Goal: Task Accomplishment & Management: Use online tool/utility

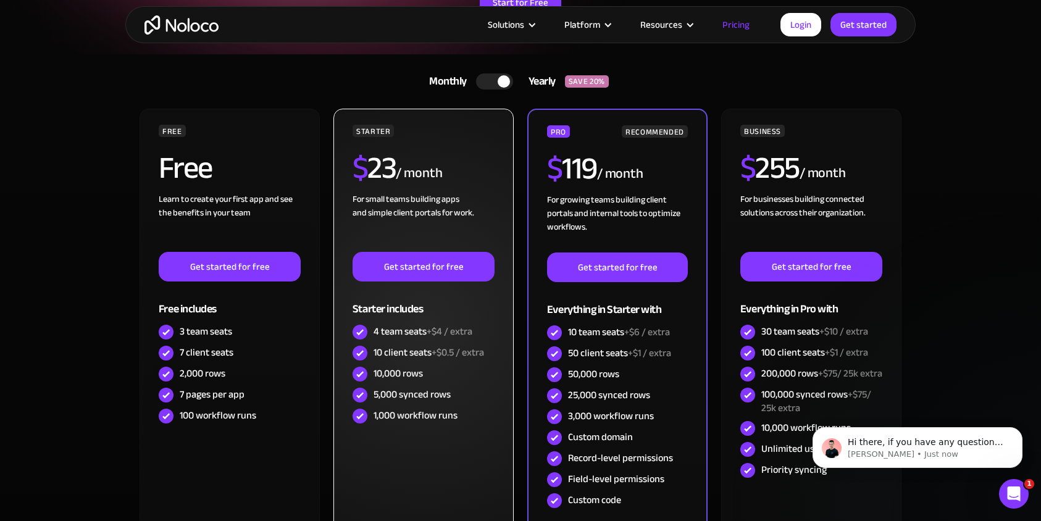
scroll to position [223, 0]
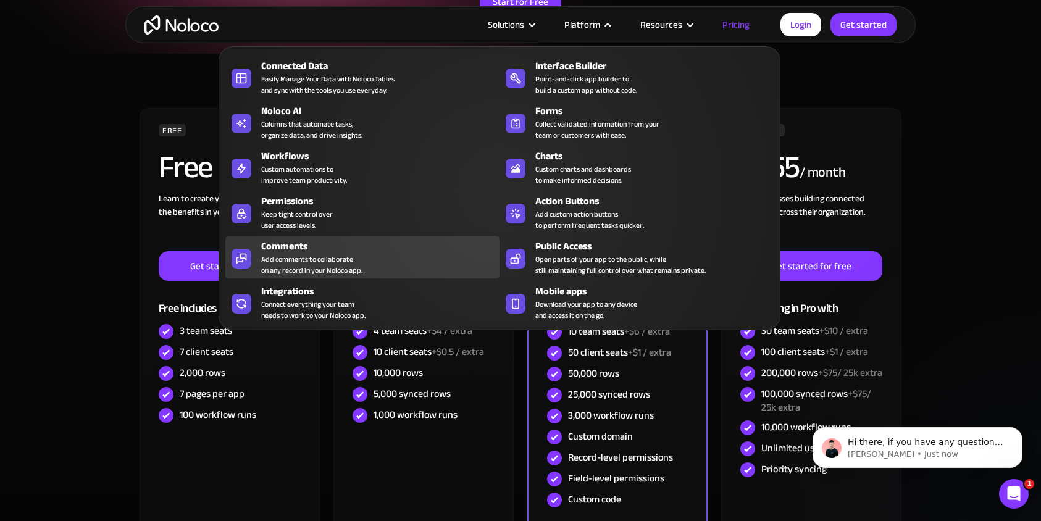
click at [327, 260] on div "Add comments to collaborate on any record in your Noloco app." at bounding box center [311, 265] width 101 height 22
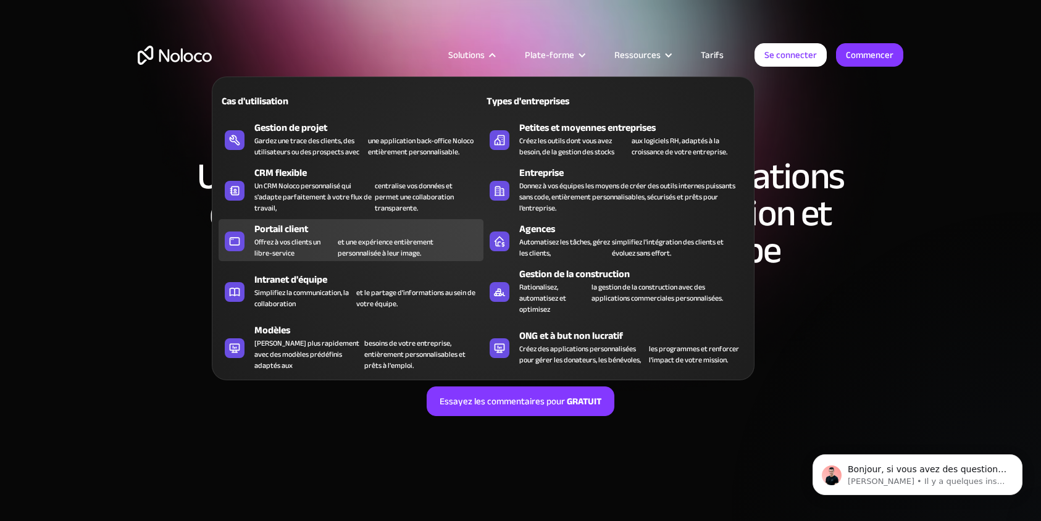
click at [325, 248] on font "Offrez à vos clients un libre-service" at bounding box center [295, 247] width 83 height 22
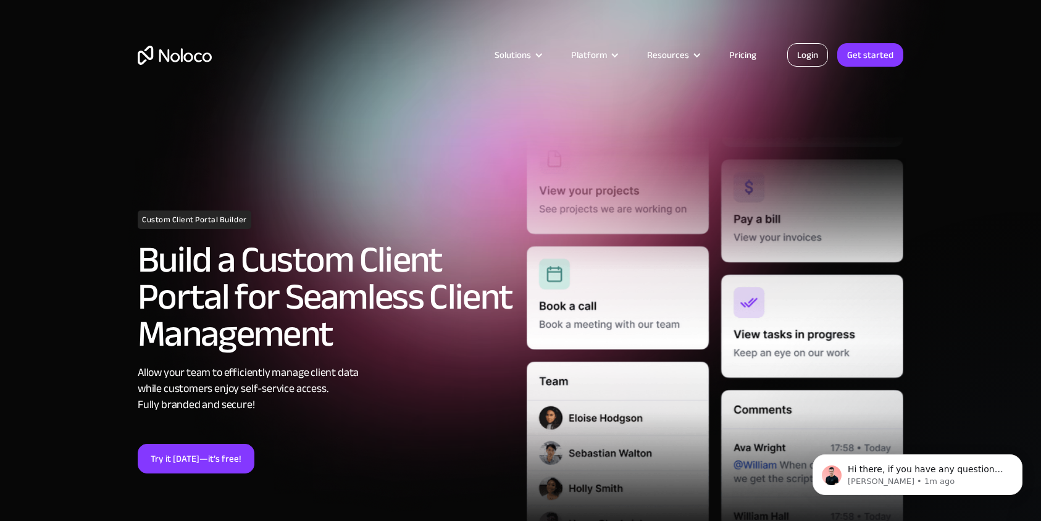
click at [815, 54] on link "Login" at bounding box center [807, 54] width 41 height 23
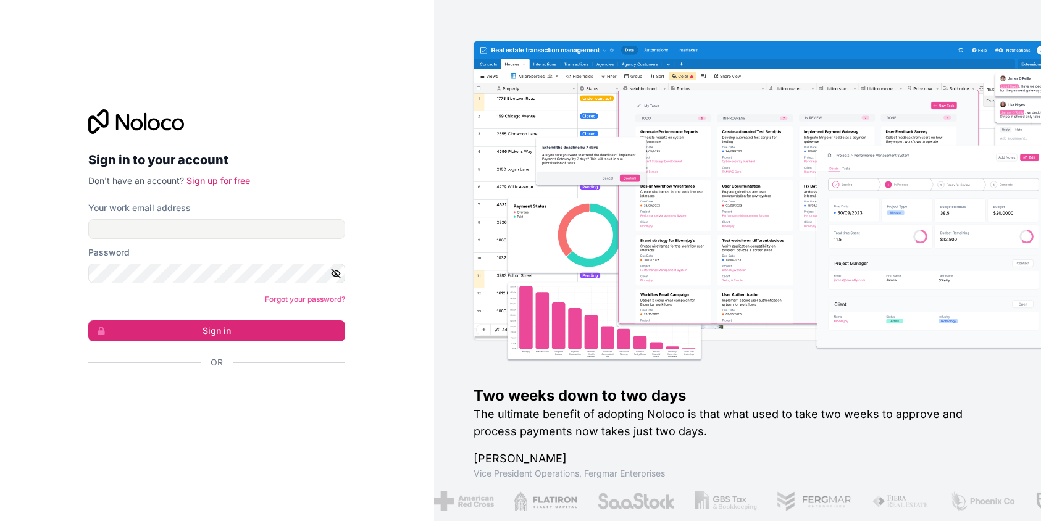
click at [280, 195] on div "Sign in to your account Don't have an account? Sign up for free Your work email…" at bounding box center [216, 260] width 257 height 303
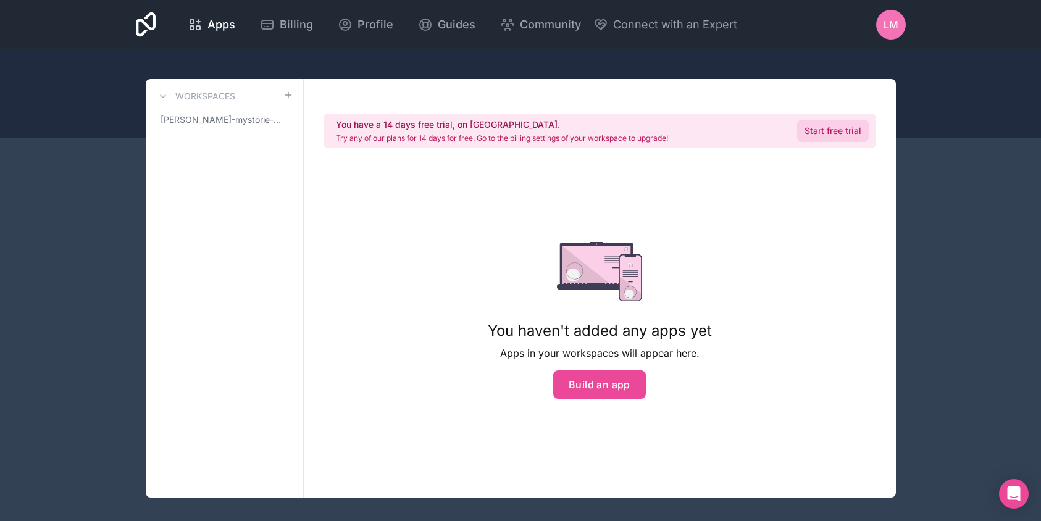
click at [803, 129] on link "Start free trial" at bounding box center [833, 131] width 72 height 22
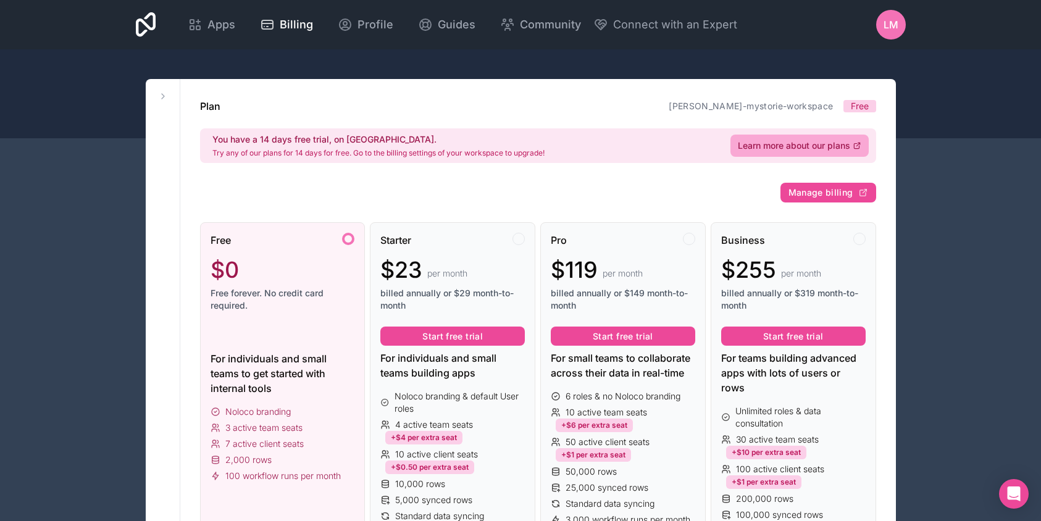
click at [764, 51] on div at bounding box center [520, 93] width 1041 height 89
click at [165, 94] on icon at bounding box center [163, 96] width 10 height 10
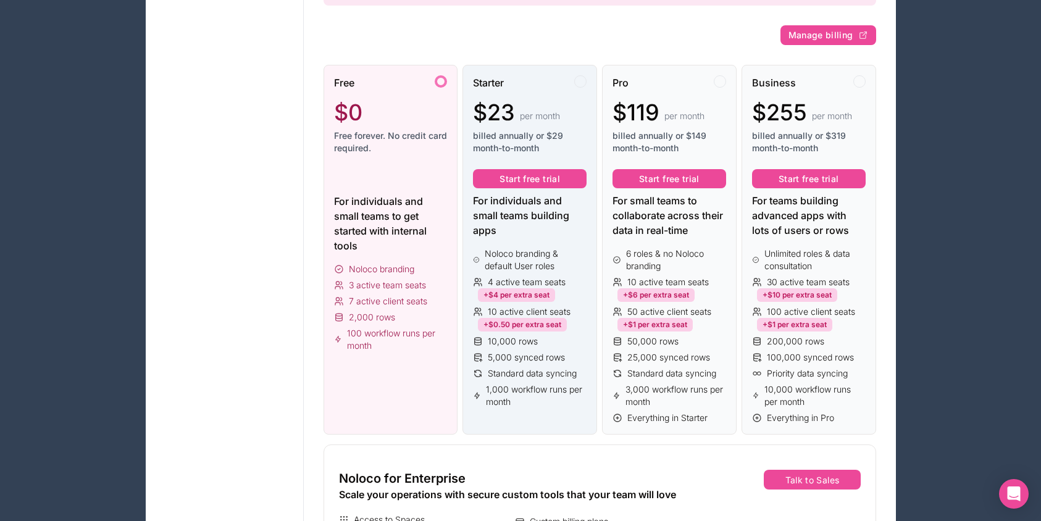
scroll to position [162, 0]
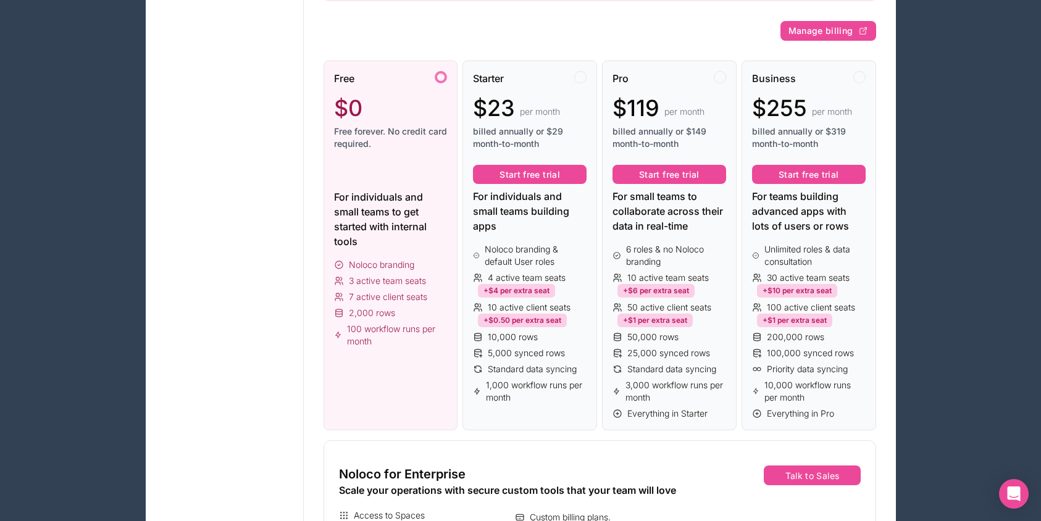
click at [401, 332] on span "100 workflow runs per month" at bounding box center [397, 335] width 100 height 25
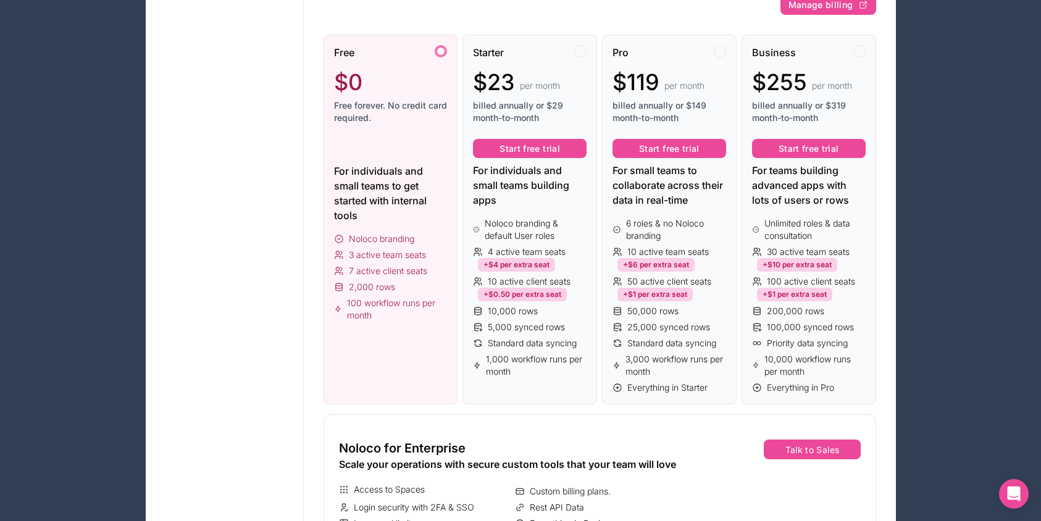
scroll to position [0, 0]
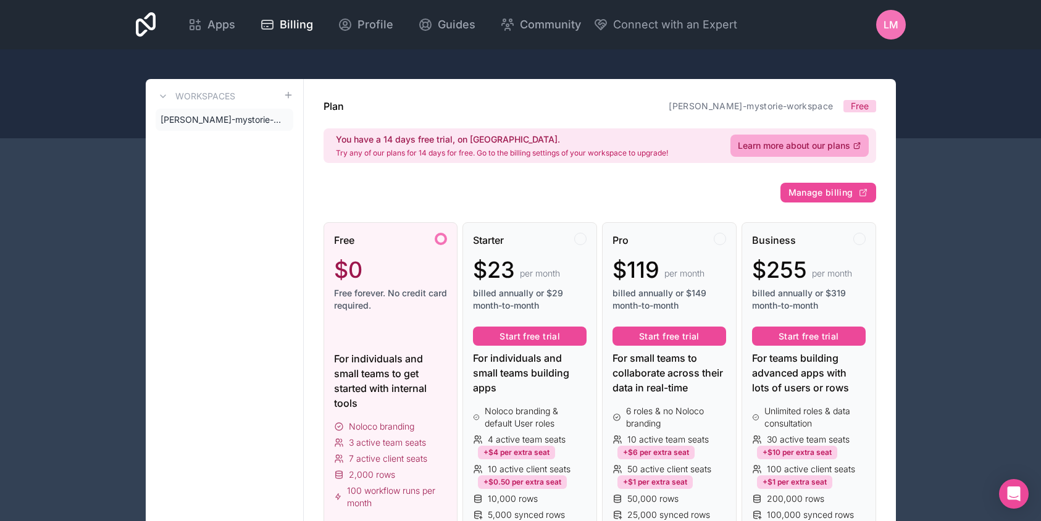
click at [493, 64] on div at bounding box center [520, 93] width 1041 height 89
click at [230, 118] on span "ludovic-mystorie-workspace" at bounding box center [217, 120] width 113 height 12
click at [800, 109] on link "ludovic-mystorie-workspace" at bounding box center [751, 106] width 164 height 10
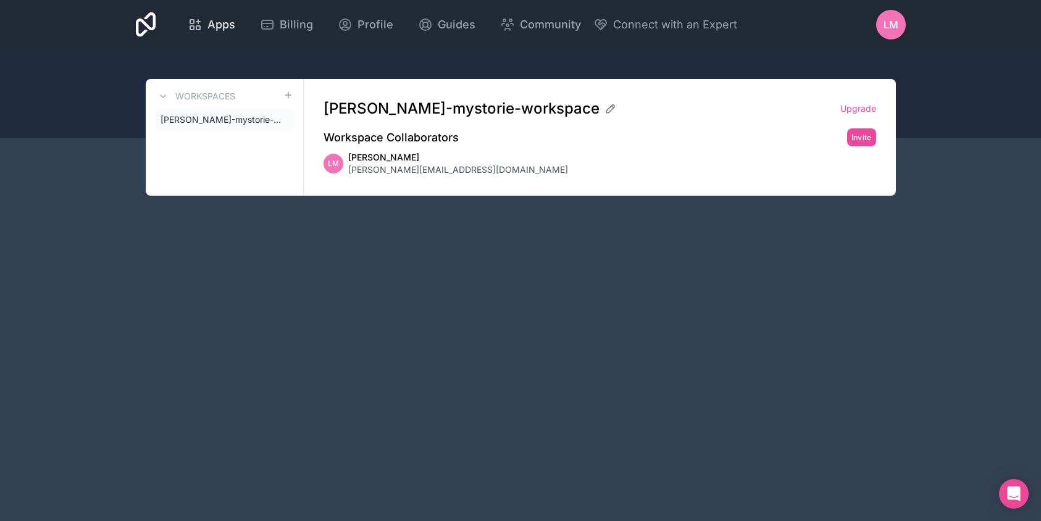
click at [222, 33] on span "Apps" at bounding box center [221, 24] width 28 height 17
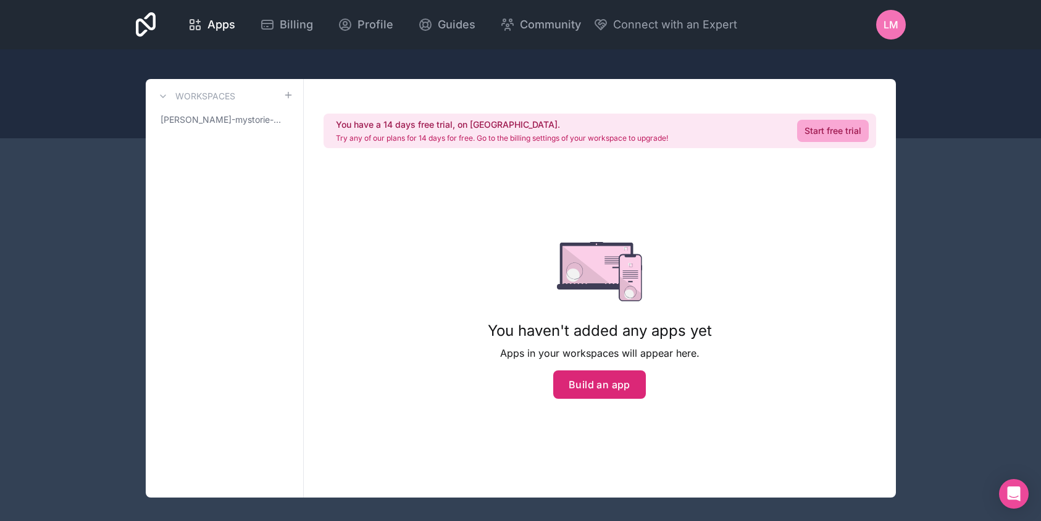
click at [594, 386] on button "Build an app" at bounding box center [599, 384] width 93 height 28
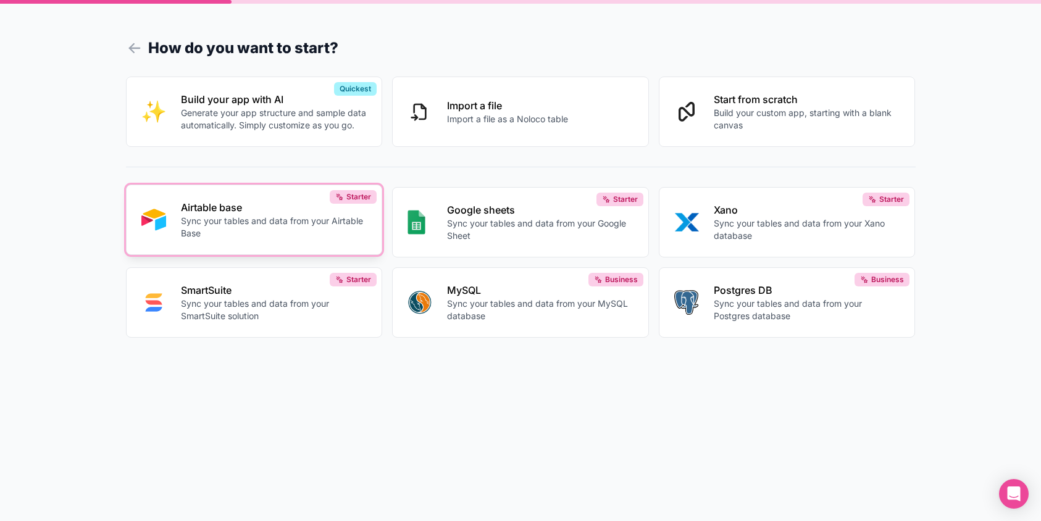
click at [312, 219] on p "Sync your tables and data from your Airtable Base" at bounding box center [274, 227] width 186 height 25
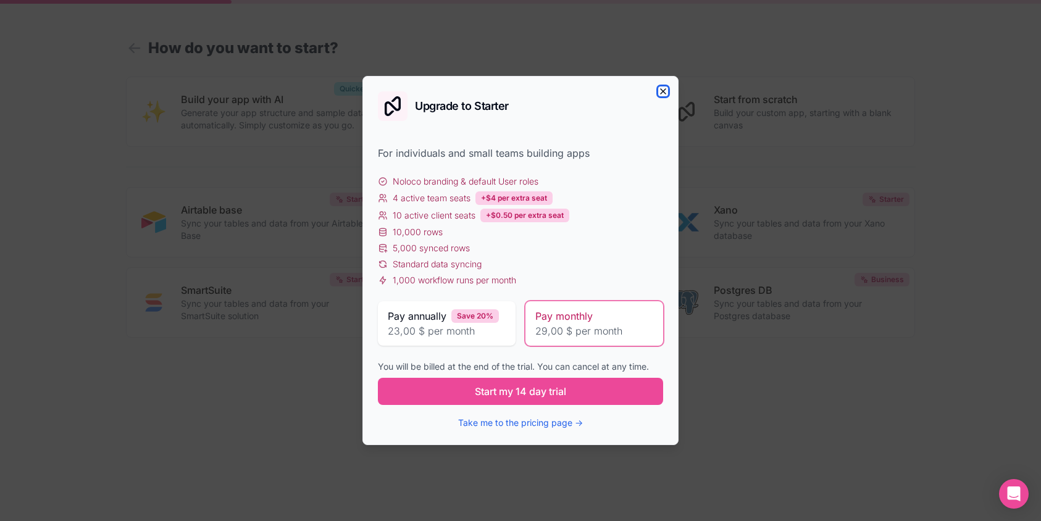
click at [662, 89] on icon "button" at bounding box center [663, 91] width 10 height 10
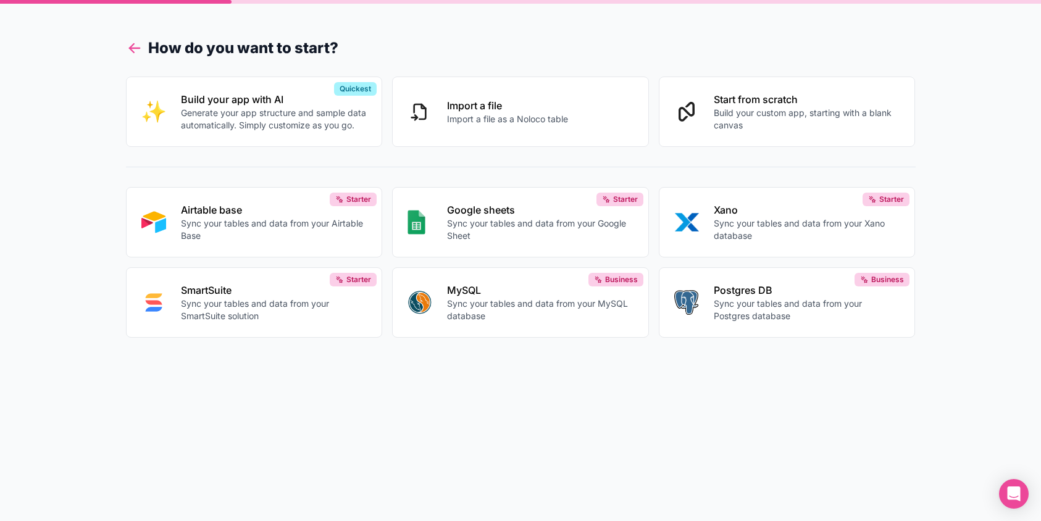
click at [133, 48] on icon at bounding box center [134, 48] width 10 height 0
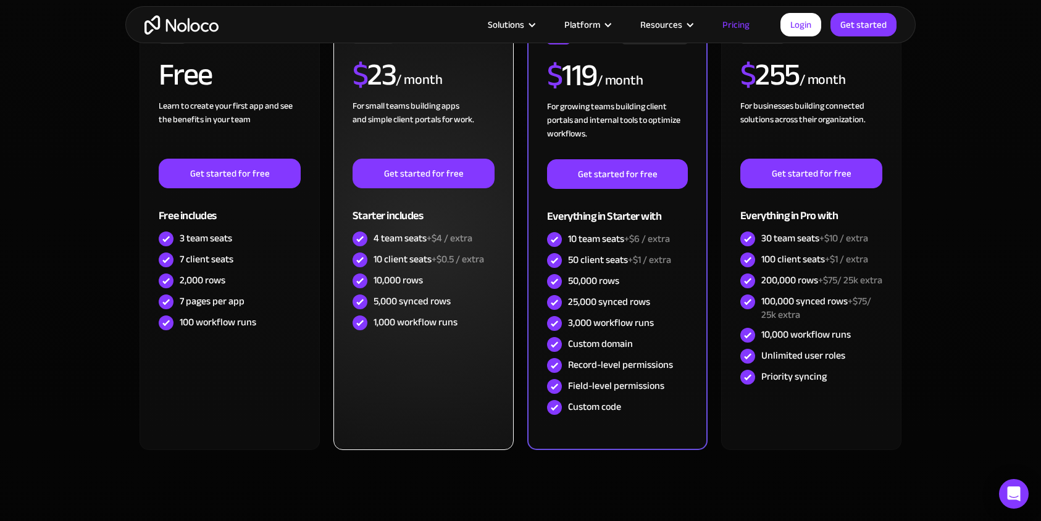
scroll to position [317, 0]
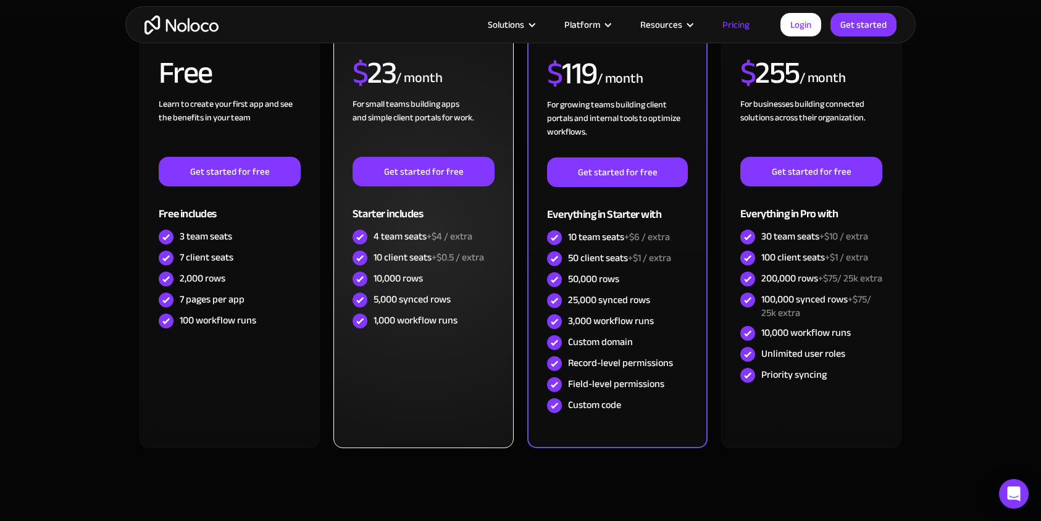
drag, startPoint x: 378, startPoint y: 257, endPoint x: 435, endPoint y: 257, distance: 56.8
click at [435, 257] on div "10 client seats +$0.5 / extra" at bounding box center [429, 258] width 111 height 14
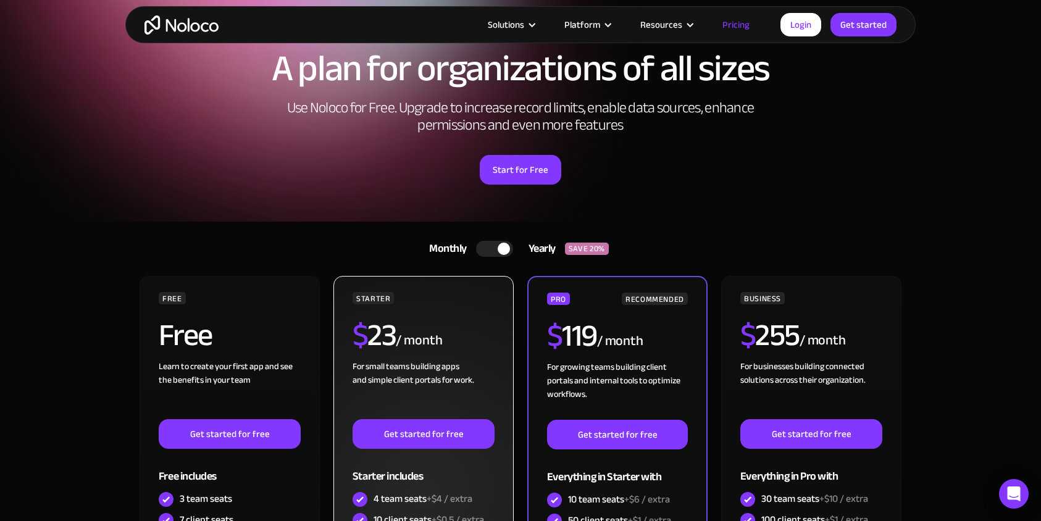
scroll to position [0, 0]
